Goal: Transaction & Acquisition: Purchase product/service

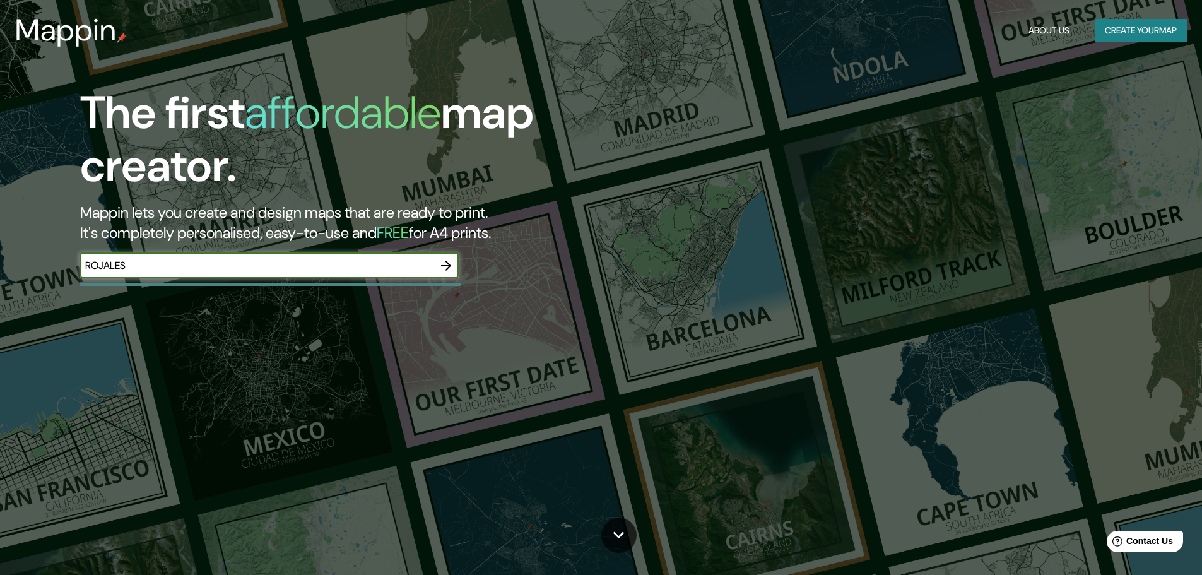
type input "ROJALES"
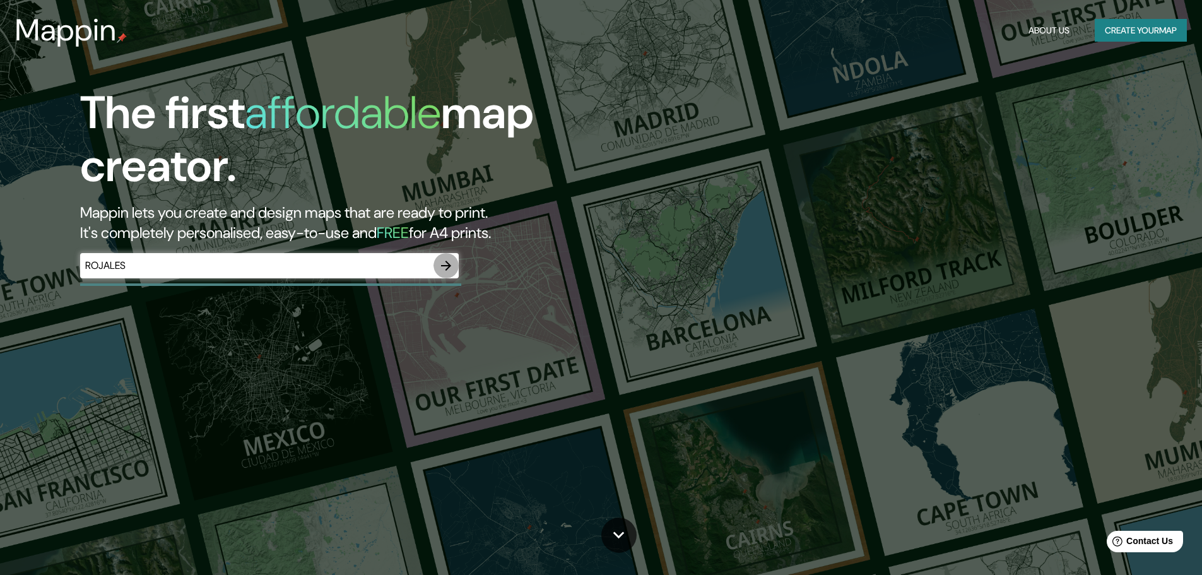
click at [442, 263] on icon "button" at bounding box center [446, 265] width 15 height 15
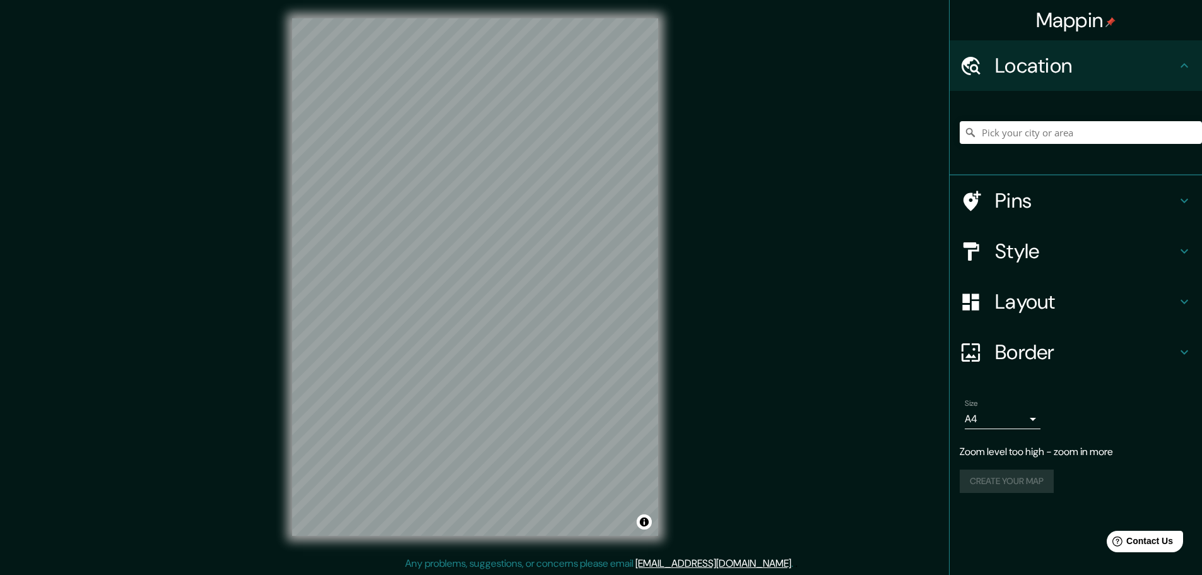
scroll to position [3, 0]
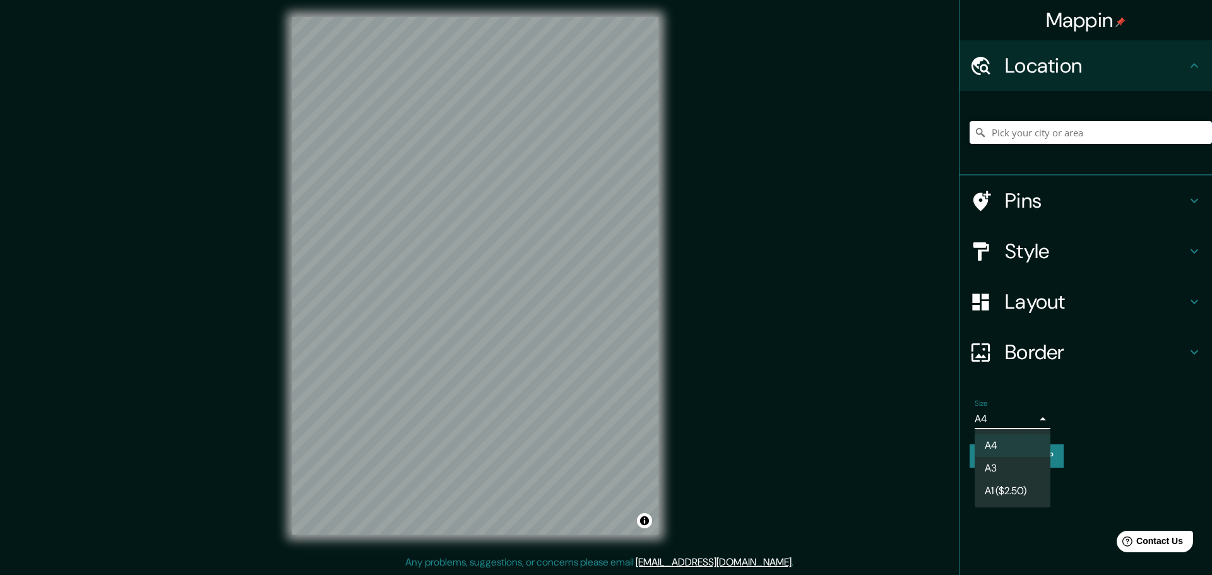
click at [992, 423] on body "Mappin Location Pins Style Layout Border Choose a border. Hint : you can make l…" at bounding box center [606, 284] width 1212 height 575
click at [1050, 347] on div at bounding box center [606, 287] width 1212 height 575
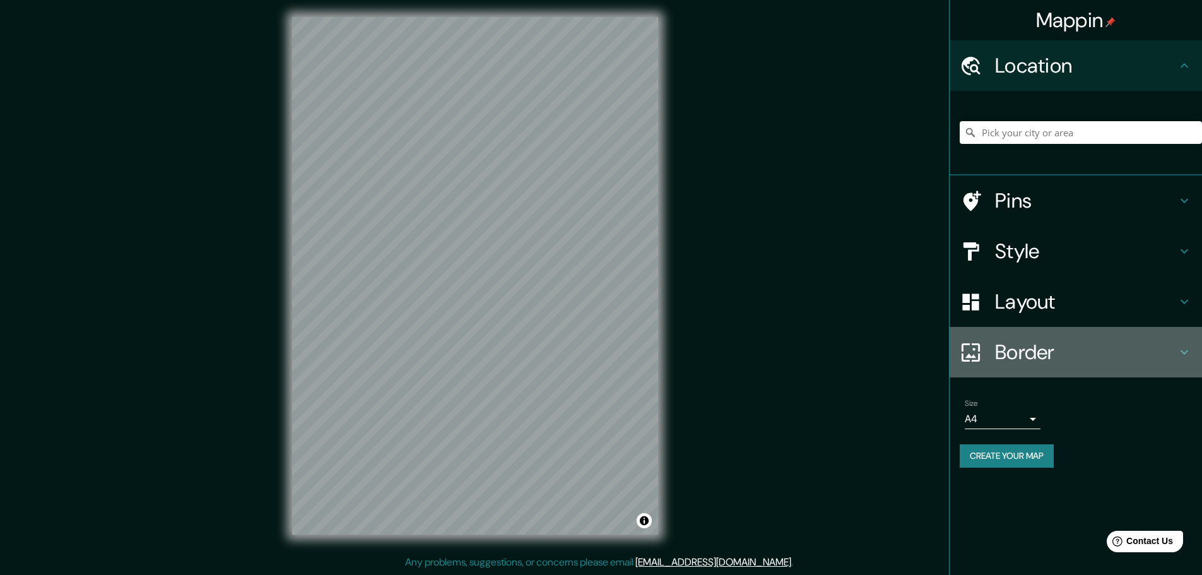
click at [1062, 350] on h4 "Border" at bounding box center [1086, 352] width 182 height 25
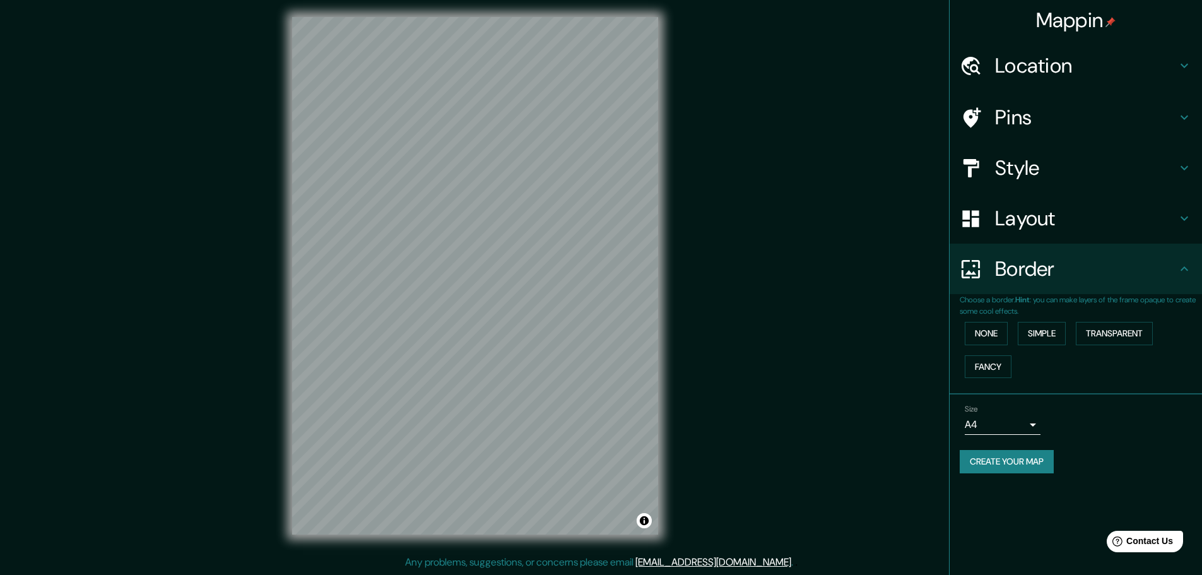
click at [1043, 275] on h4 "Border" at bounding box center [1086, 268] width 182 height 25
click at [996, 413] on div "Size A4 single" at bounding box center [1003, 420] width 76 height 30
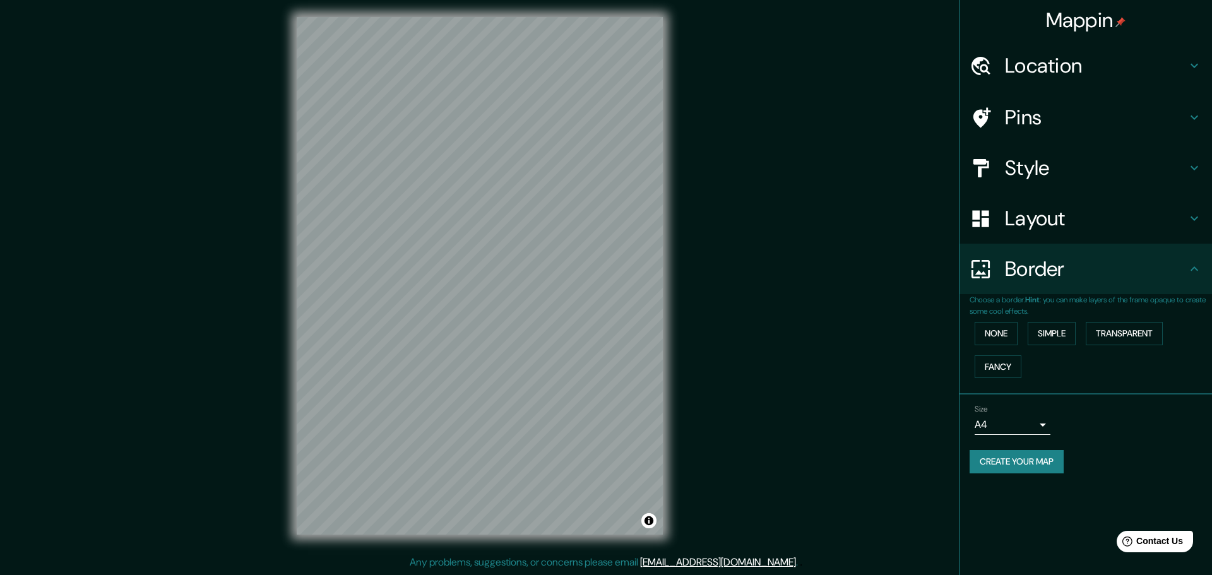
click at [997, 417] on body "Mappin Location Pins Style Layout Border Choose a border. Hint : you can make l…" at bounding box center [606, 284] width 1212 height 575
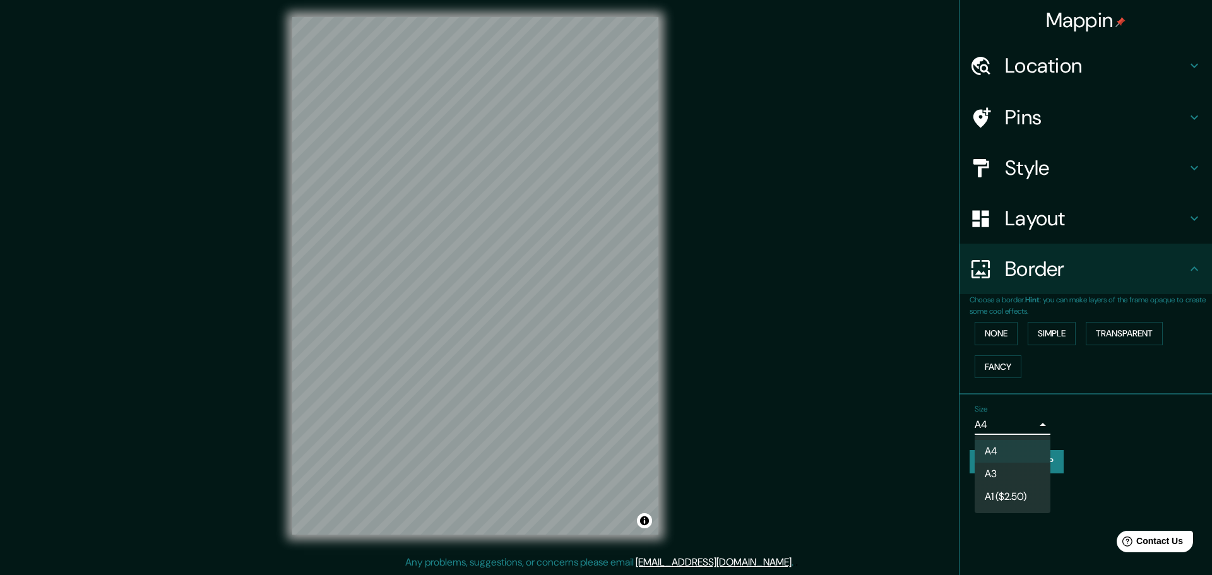
click at [991, 465] on li "A3" at bounding box center [1013, 474] width 76 height 23
type input "a4"
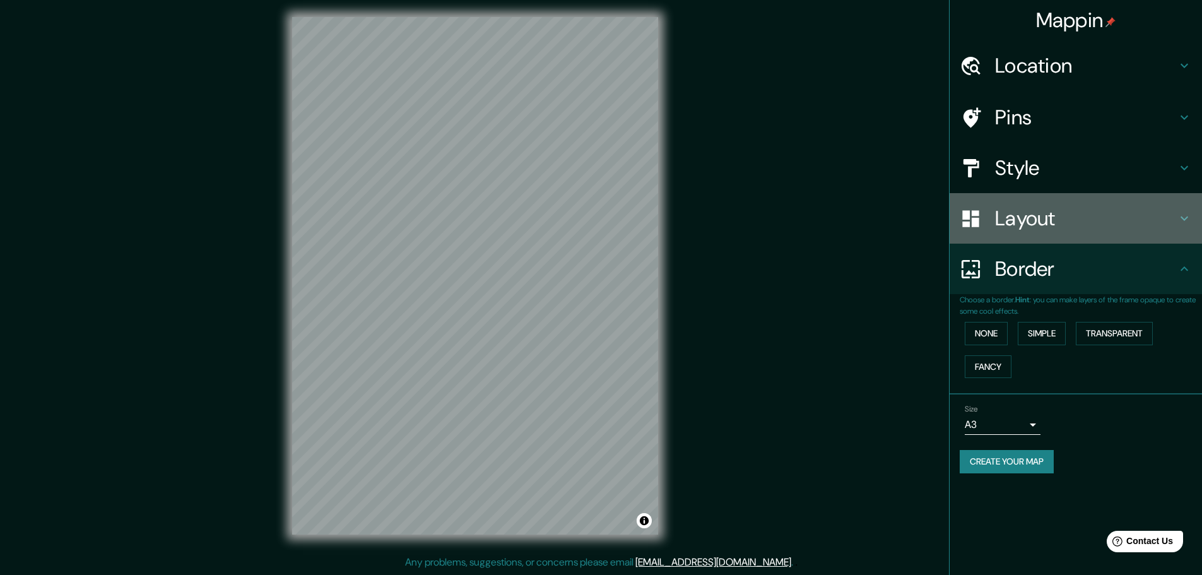
click at [1105, 218] on h4 "Layout" at bounding box center [1086, 218] width 182 height 25
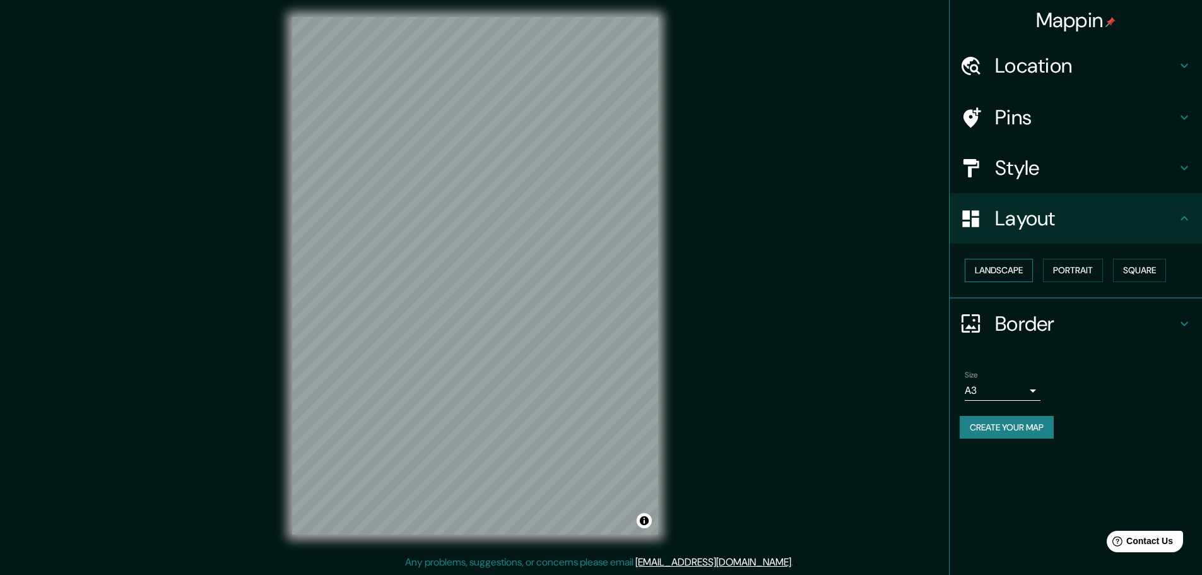
click at [1024, 264] on button "Landscape" at bounding box center [999, 270] width 68 height 23
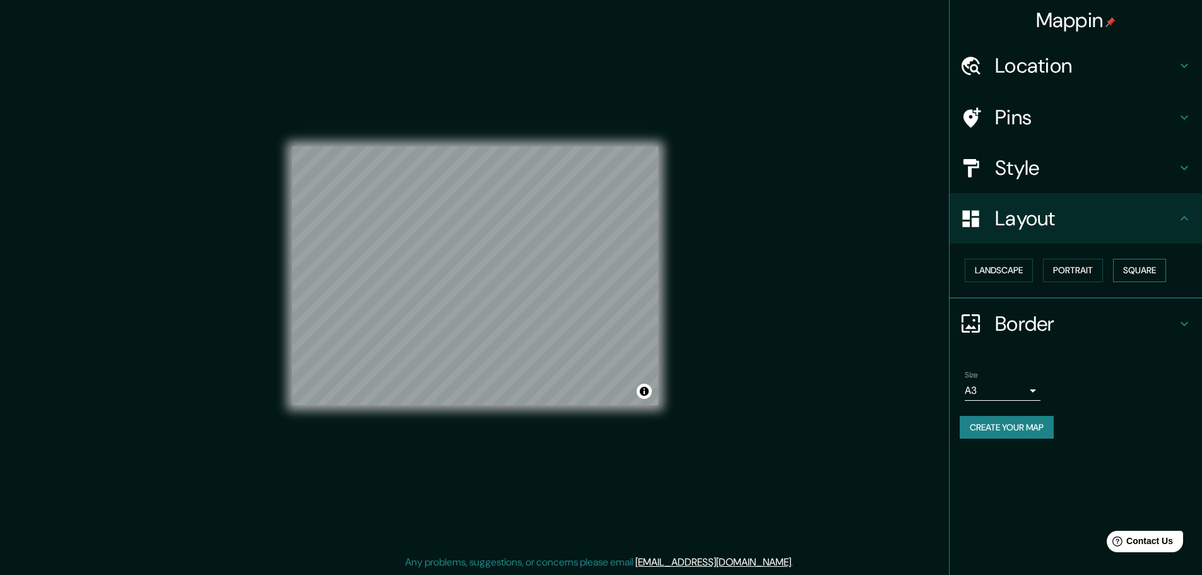
click at [1142, 275] on button "Square" at bounding box center [1139, 270] width 53 height 23
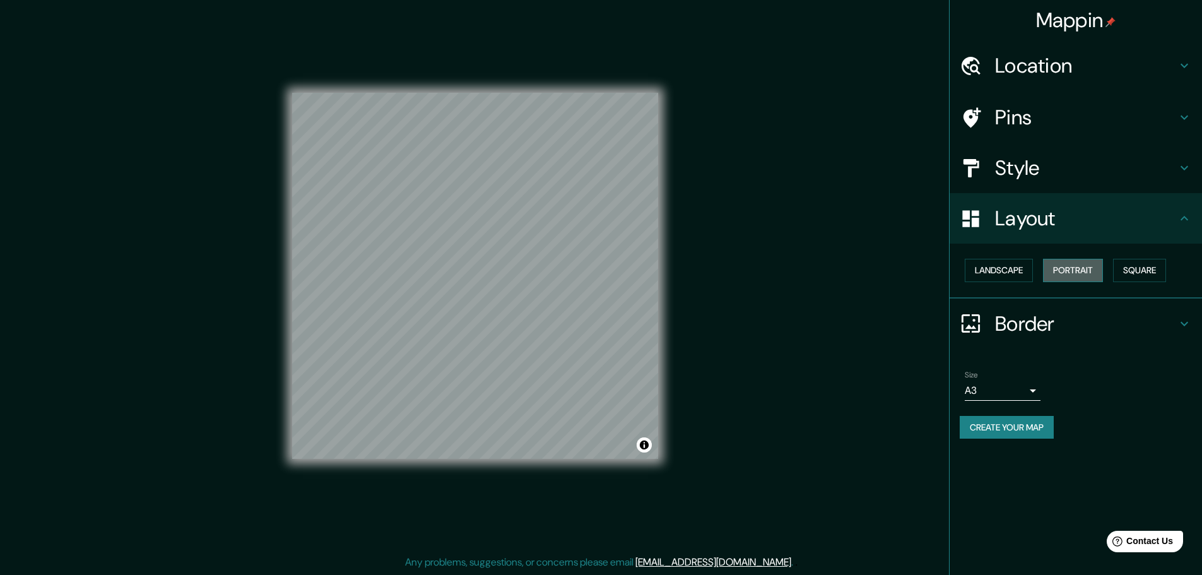
click at [1078, 274] on button "Portrait" at bounding box center [1073, 270] width 60 height 23
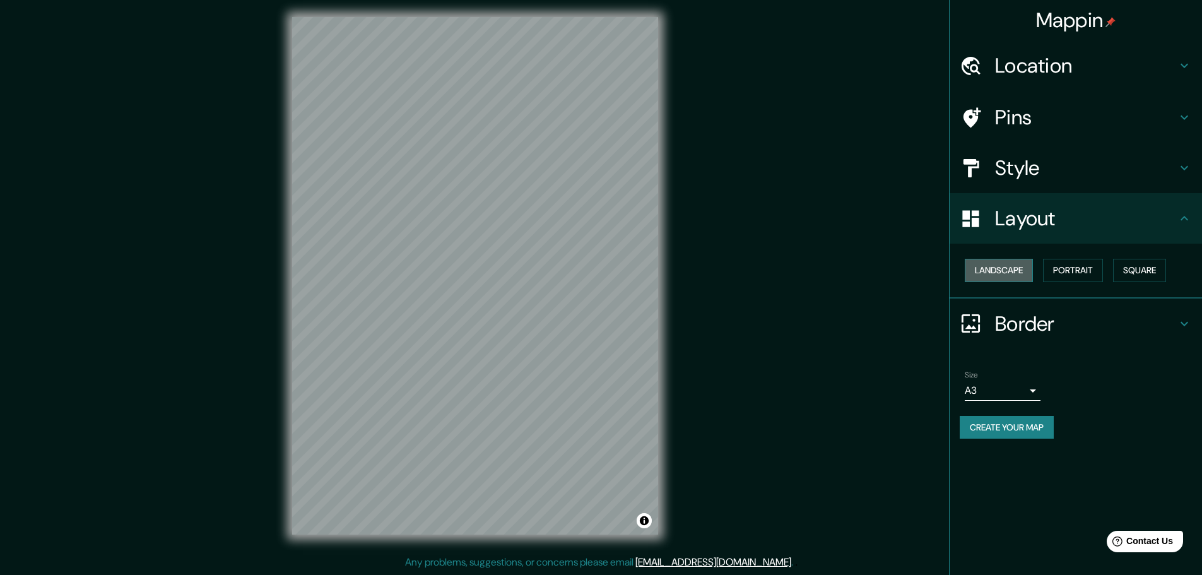
click at [1019, 274] on button "Landscape" at bounding box center [999, 270] width 68 height 23
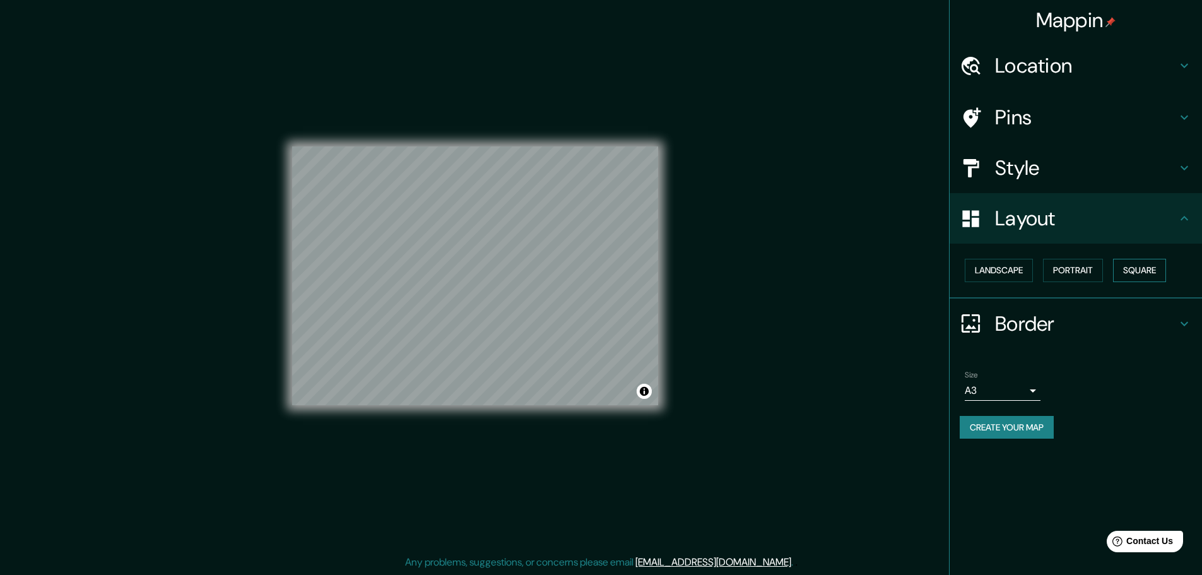
click at [1148, 277] on button "Square" at bounding box center [1139, 270] width 53 height 23
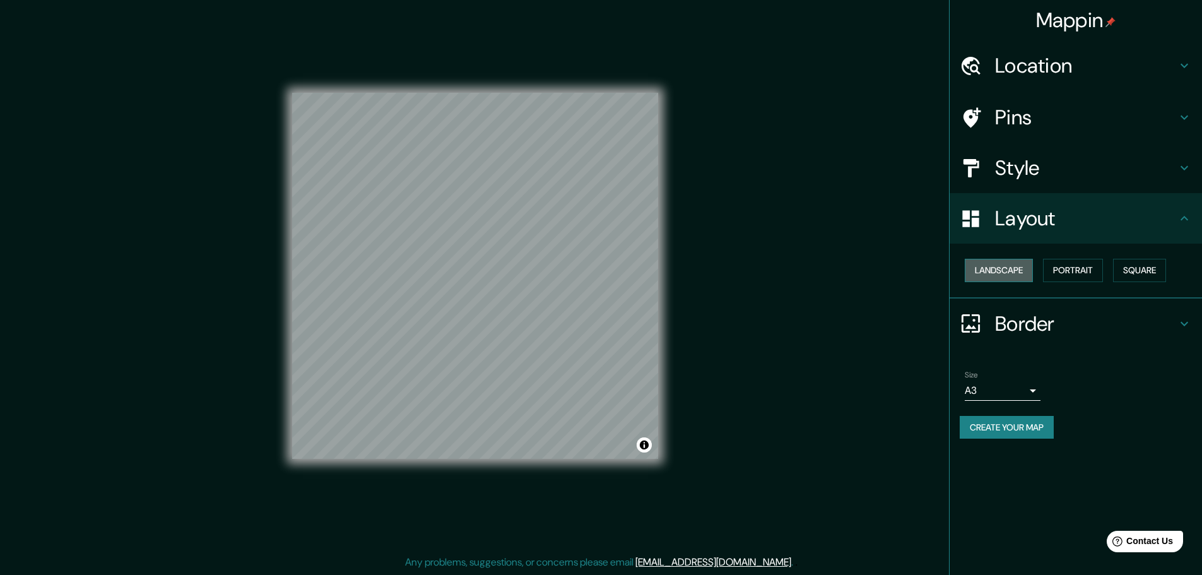
click at [1017, 271] on button "Landscape" at bounding box center [999, 270] width 68 height 23
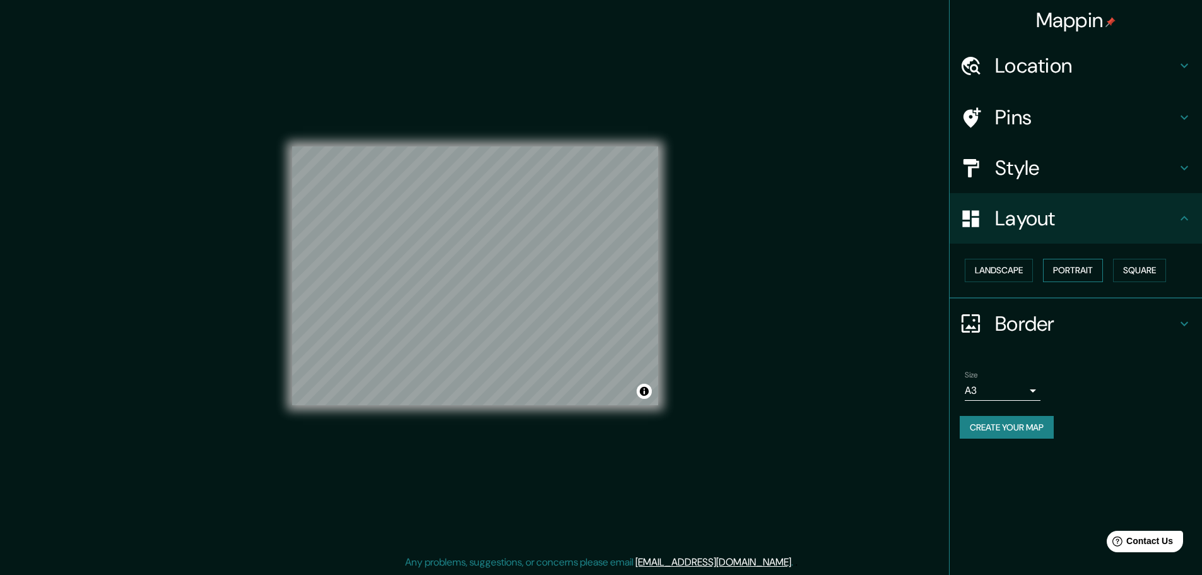
click at [1074, 273] on button "Portrait" at bounding box center [1073, 270] width 60 height 23
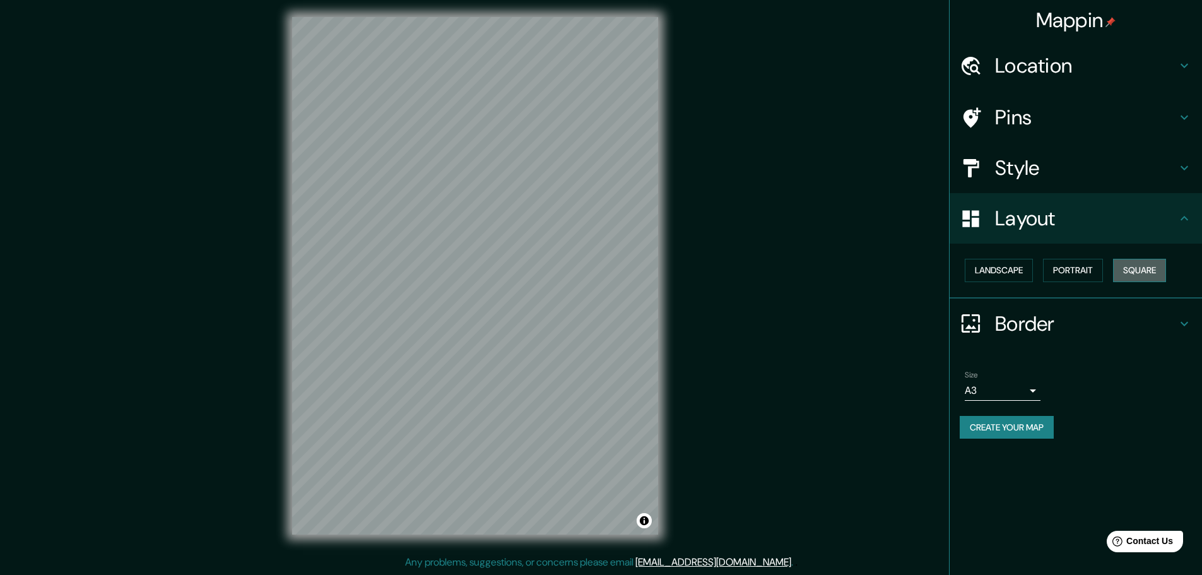
click at [1153, 276] on button "Square" at bounding box center [1139, 270] width 53 height 23
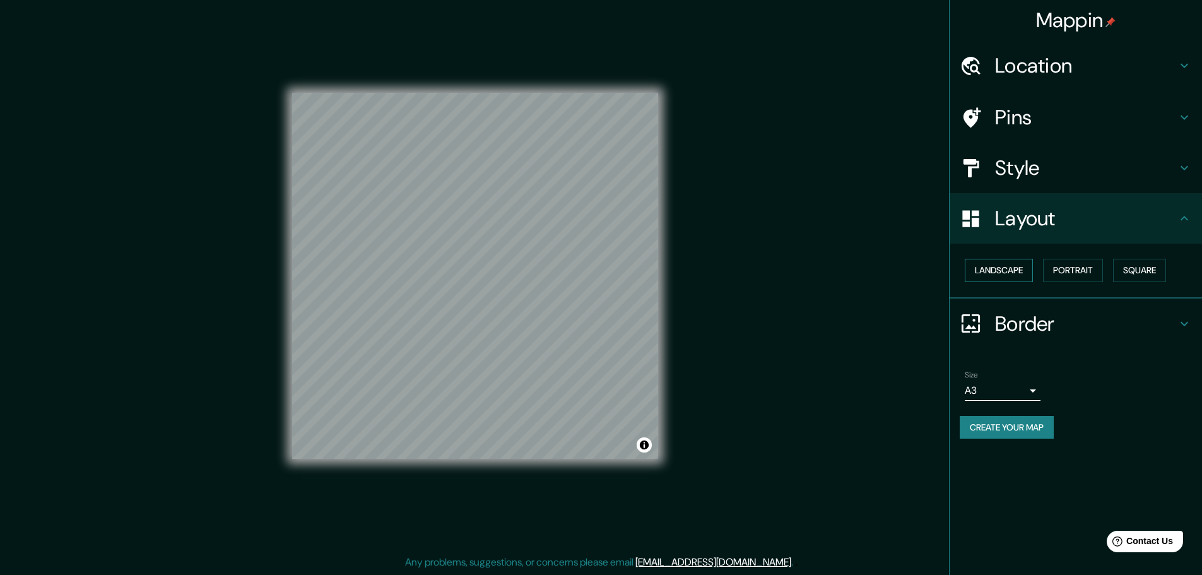
click at [1004, 270] on button "Landscape" at bounding box center [999, 270] width 68 height 23
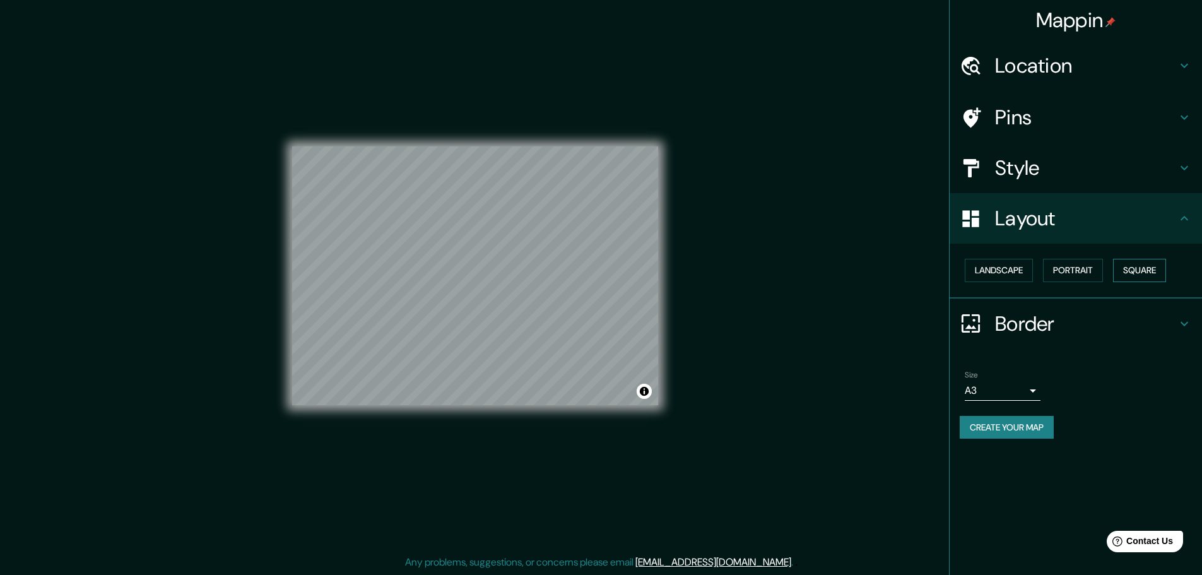
click at [1153, 278] on button "Square" at bounding box center [1139, 270] width 53 height 23
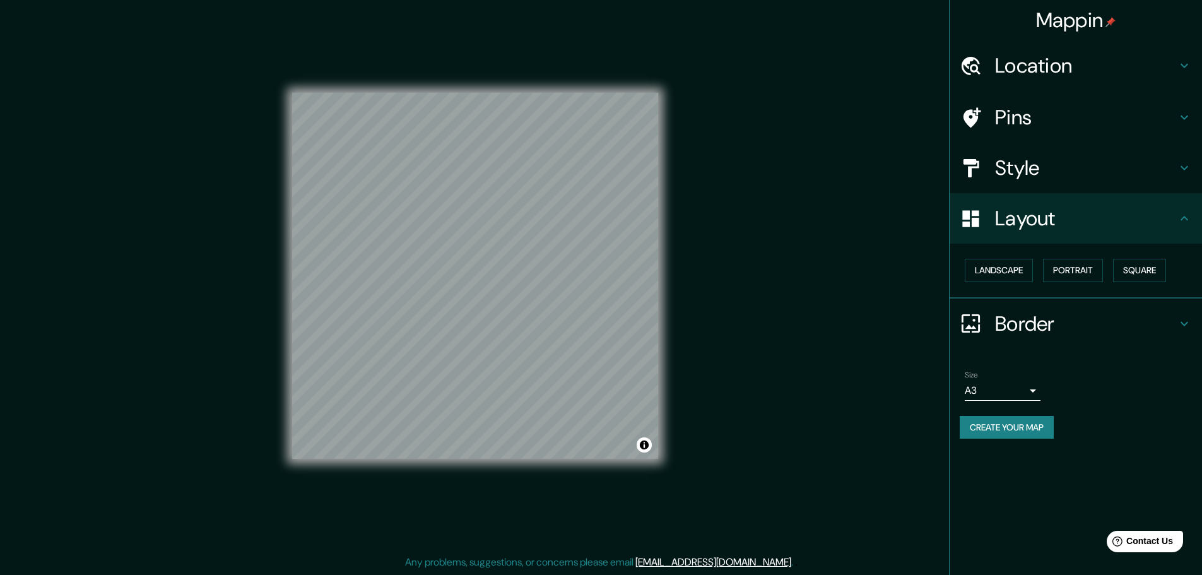
click at [981, 432] on button "Create your map" at bounding box center [1007, 427] width 94 height 23
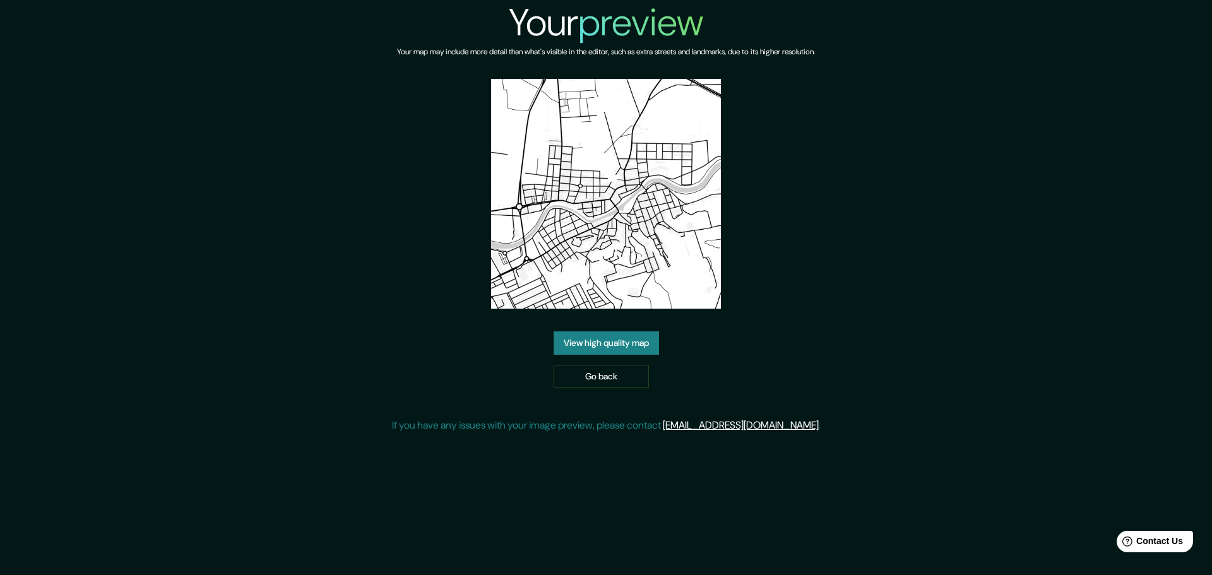
click at [611, 338] on link "View high quality map" at bounding box center [606, 342] width 105 height 23
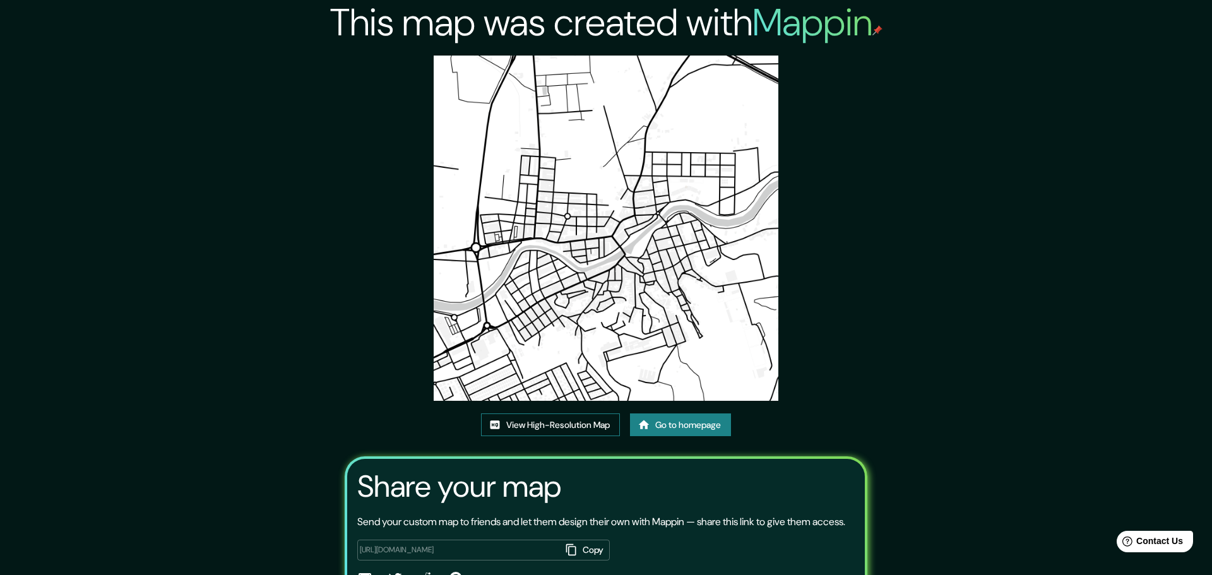
click at [584, 413] on link "View High-Resolution Map" at bounding box center [550, 424] width 139 height 23
